Goal: Task Accomplishment & Management: Manage account settings

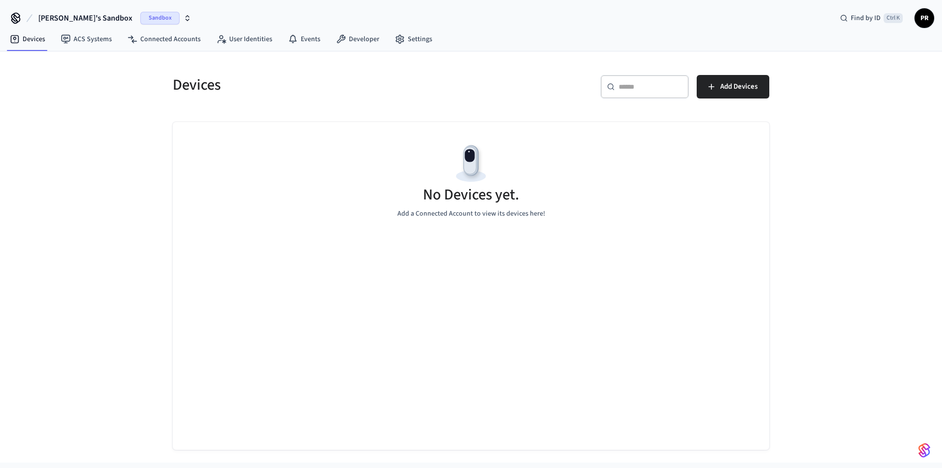
click at [58, 206] on div "Devices ​ ​ Add Devices No Devices yet. Add a Connected Account to view its dev…" at bounding box center [471, 258] width 942 height 412
click at [722, 83] on span "Add Devices" at bounding box center [738, 86] width 37 height 13
click at [922, 20] on span "PR" at bounding box center [924, 18] width 18 height 18
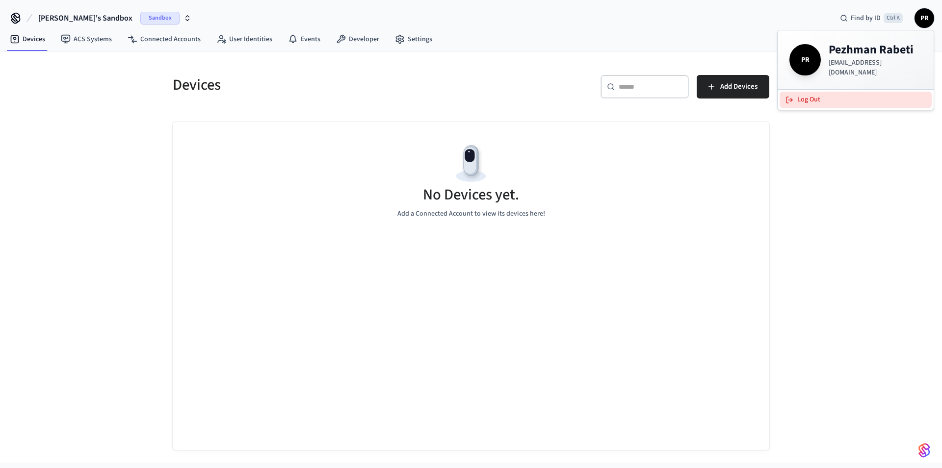
click at [864, 98] on button "Log Out" at bounding box center [855, 100] width 152 height 16
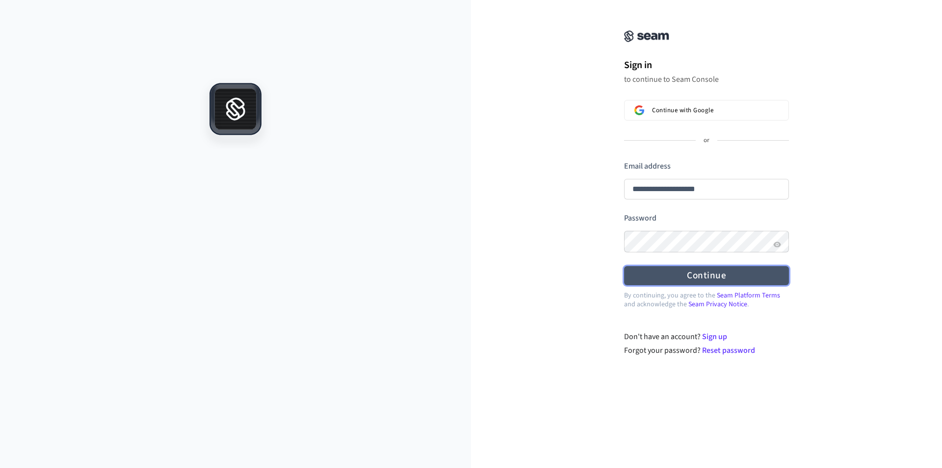
click at [696, 271] on button "Continue" at bounding box center [706, 275] width 165 height 19
type input "**********"
